Goal: Task Accomplishment & Management: Manage account settings

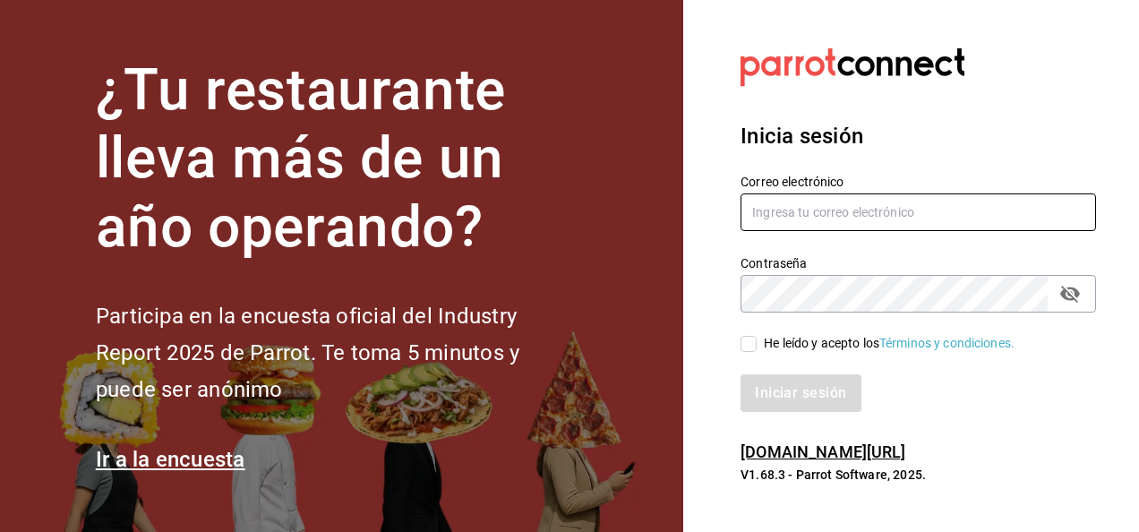
type input "[PERSON_NAME][EMAIL_ADDRESS][PERSON_NAME][DOMAIN_NAME]"
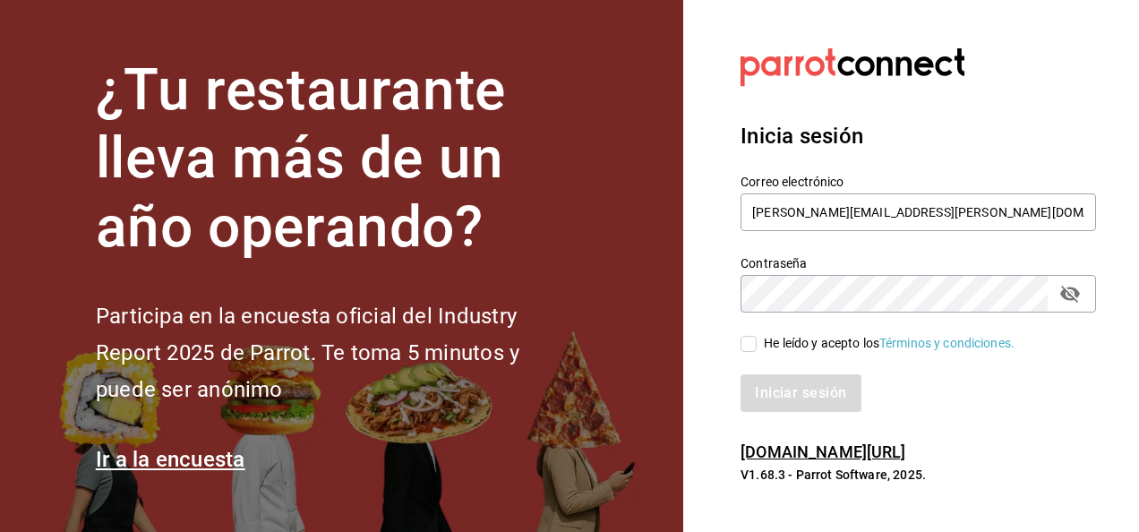
click at [749, 346] on input "He leído y acepto los Términos y condiciones." at bounding box center [749, 344] width 16 height 16
checkbox input "true"
click at [822, 396] on button "Iniciar sesión" at bounding box center [802, 393] width 122 height 38
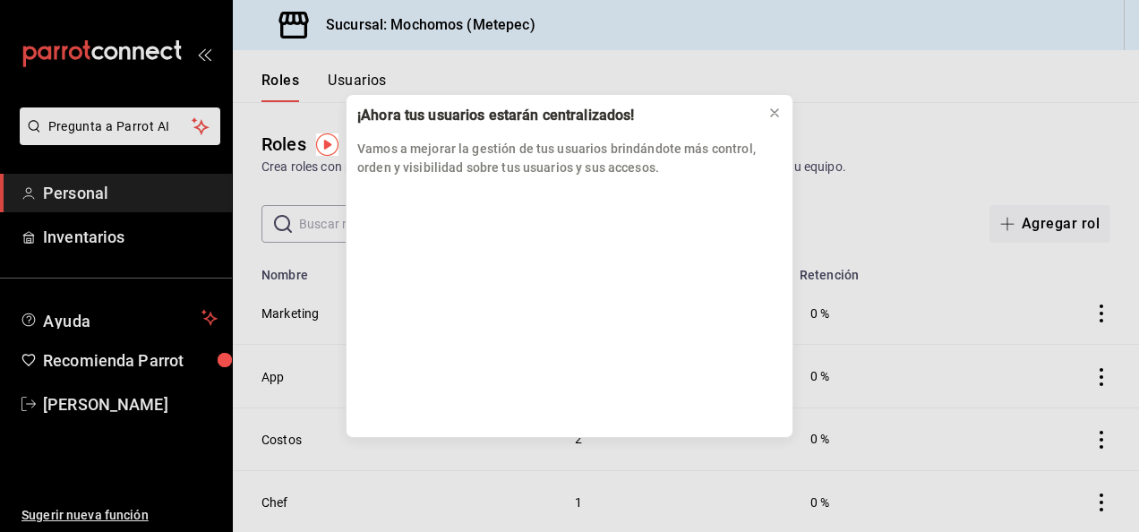
click at [755, 122] on div "¡Ahora tus usuarios estarán centralizados! Vamos a mejorar la gestión de tus us…" at bounding box center [570, 141] width 446 height 93
click at [772, 114] on icon at bounding box center [774, 112] width 7 height 7
